Goal: Transaction & Acquisition: Subscribe to service/newsletter

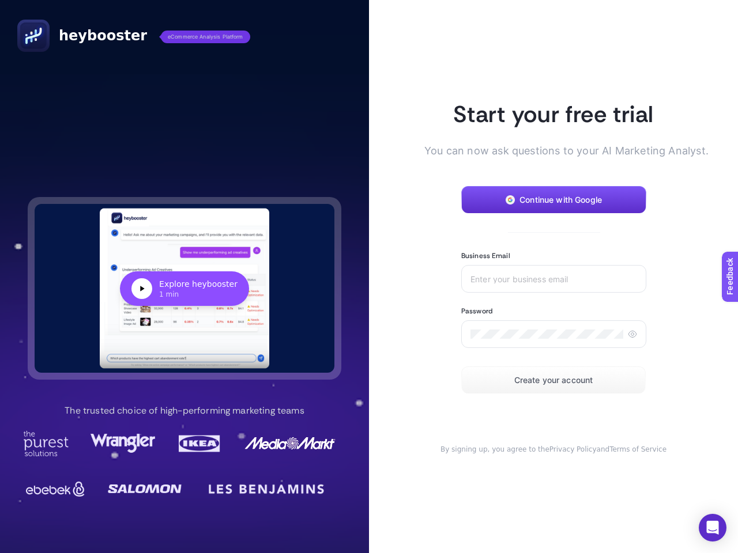
click at [369, 277] on article "Start your free trial You can now ask questions to your AI Marketing Analyst. C…" at bounding box center [553, 276] width 369 height 553
click at [184, 288] on div "Explore heybooster" at bounding box center [198, 284] width 78 height 12
click at [553, 200] on span "Continue with Google" at bounding box center [560, 199] width 82 height 9
click at [553, 279] on input "Business Email" at bounding box center [553, 278] width 167 height 9
click at [632, 334] on icon at bounding box center [632, 334] width 9 height 9
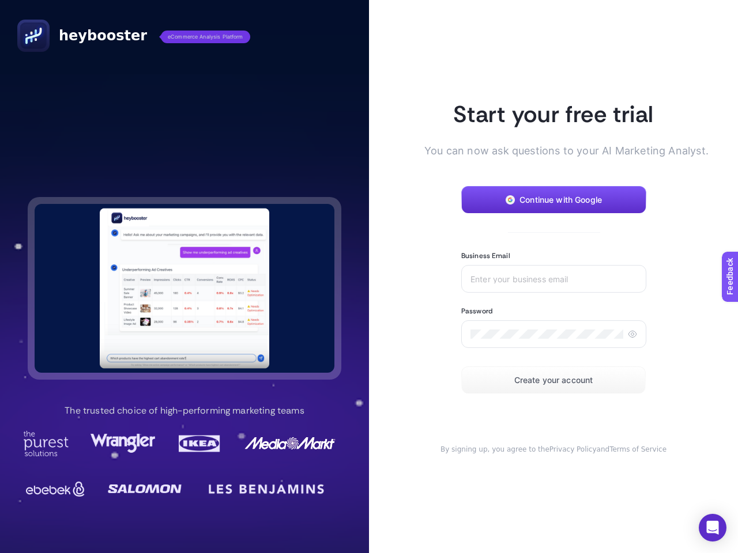
click at [553, 380] on span "Create your account" at bounding box center [553, 380] width 79 height 9
click at [712, 528] on icon "Open Intercom Messenger" at bounding box center [713, 528] width 12 height 14
